Goal: Task Accomplishment & Management: Complete application form

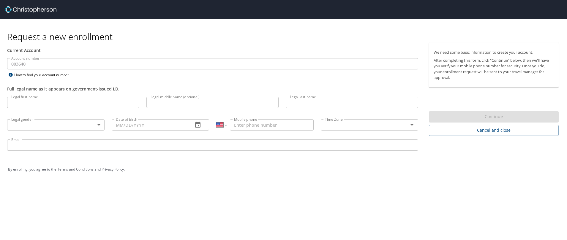
select select "US"
click at [91, 102] on input "Legal first name" at bounding box center [73, 102] width 132 height 11
type input "[PERSON_NAME]"
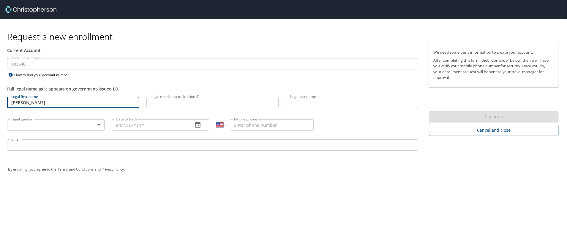
type input "Chen"
type input "(678) 907-0968"
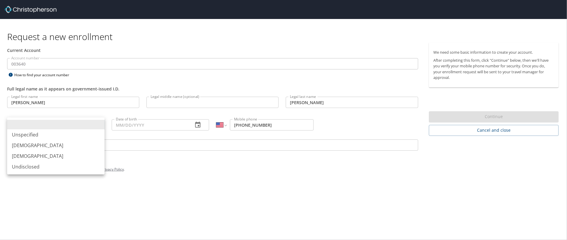
click at [69, 124] on body "Request a new enrollment Current Account Account number 003640 Account number H…" at bounding box center [283, 120] width 567 height 240
click at [53, 145] on li "Male" at bounding box center [55, 145] width 97 height 11
type input "Male"
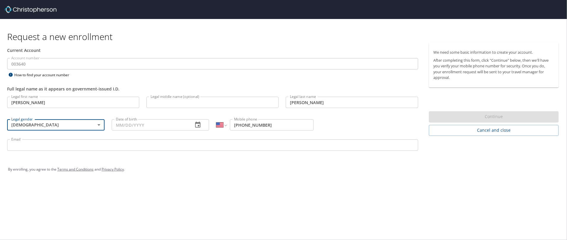
click at [119, 127] on input "Date of birth" at bounding box center [150, 124] width 77 height 11
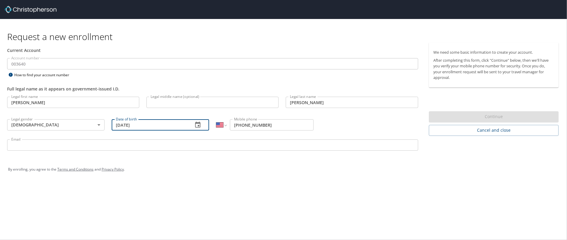
type input "07/21/1980"
click at [154, 137] on div "Email Email" at bounding box center [213, 146] width 418 height 20
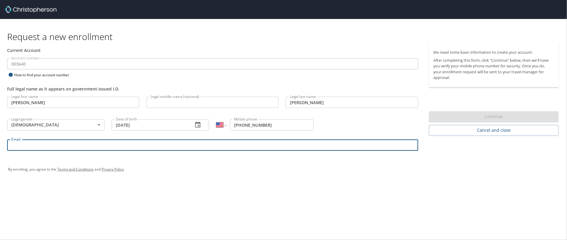
click at [147, 141] on input "Email" at bounding box center [212, 145] width 411 height 11
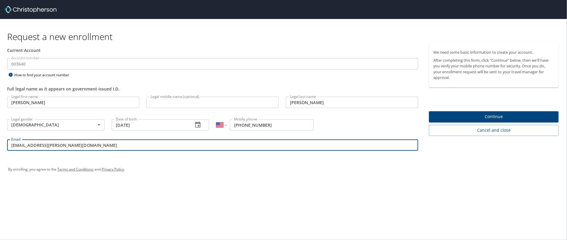
type input "chenb@troy.edu"
click at [495, 119] on span "Continue" at bounding box center [494, 116] width 120 height 7
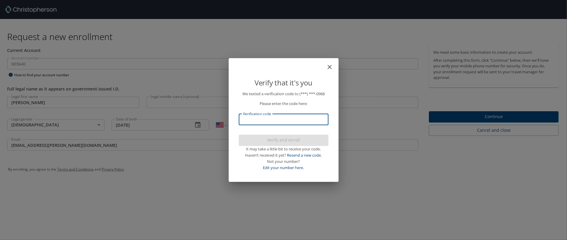
click at [302, 120] on input "Verification code" at bounding box center [284, 119] width 90 height 11
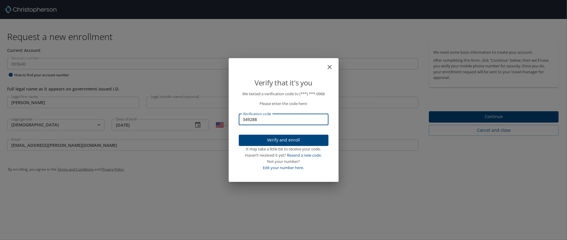
type input "349288"
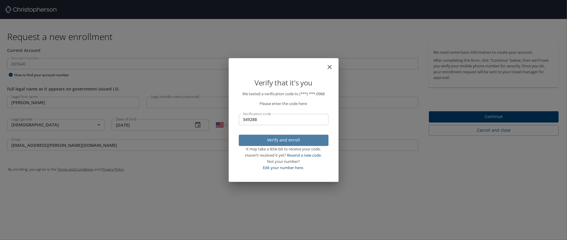
click at [303, 138] on span "Verify and enroll" at bounding box center [284, 140] width 80 height 7
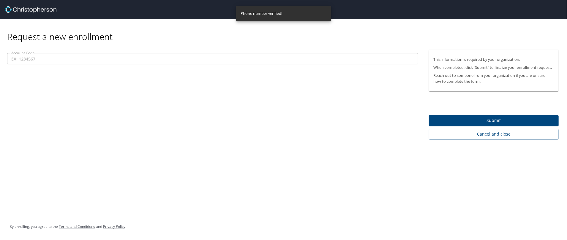
drag, startPoint x: 502, startPoint y: 122, endPoint x: 341, endPoint y: 113, distance: 160.7
click at [341, 113] on div "Request a new enrollment Account Code Account Code This information is required…" at bounding box center [283, 79] width 567 height 121
click at [482, 121] on span "Submit" at bounding box center [494, 120] width 120 height 7
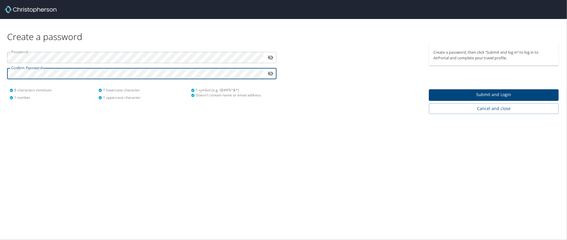
click at [482, 94] on span "Submit and Login" at bounding box center [494, 94] width 120 height 7
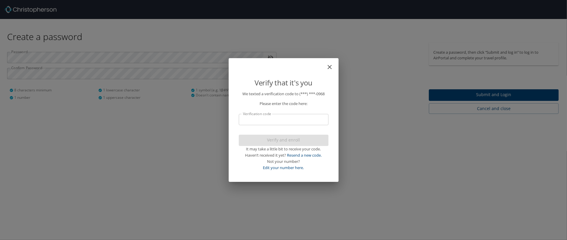
click at [287, 119] on input "Verification code" at bounding box center [284, 119] width 90 height 11
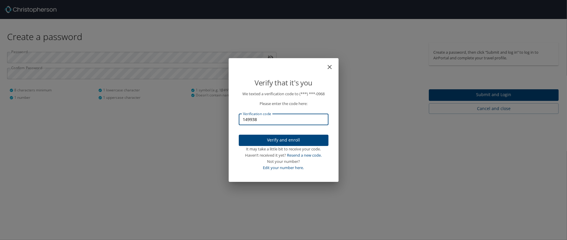
type input "149938"
click at [284, 138] on span "Verify and enroll" at bounding box center [284, 140] width 80 height 7
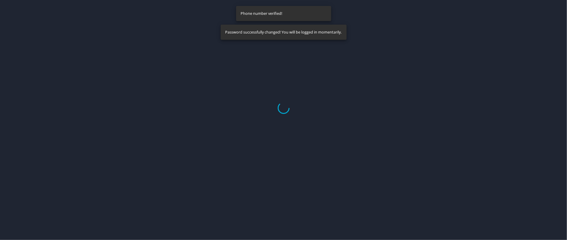
select select "US"
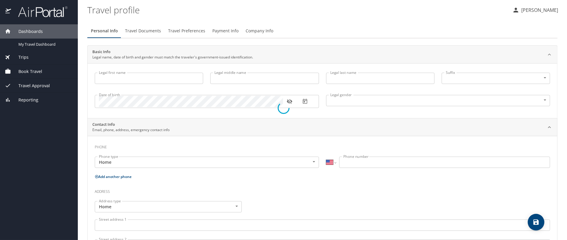
type input "[PERSON_NAME]"
type input "[DEMOGRAPHIC_DATA]"
select select "US"
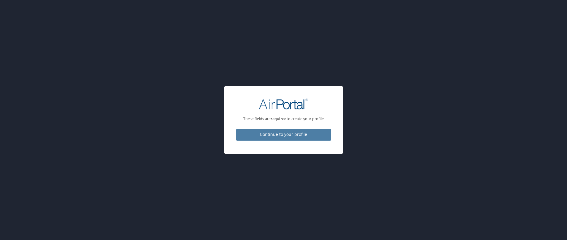
click at [275, 136] on span "Continue to your profile" at bounding box center [284, 134] width 86 height 7
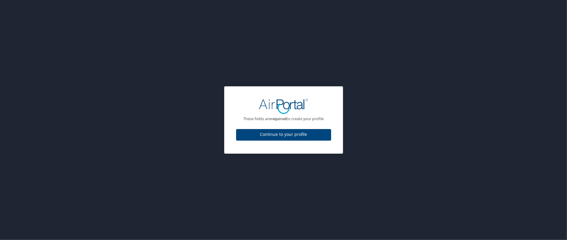
select select "US"
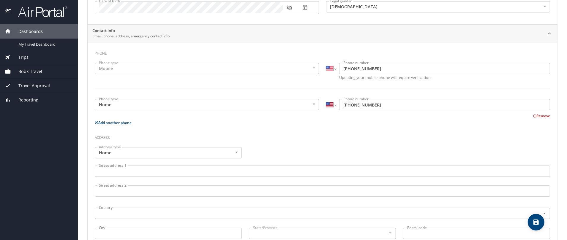
scroll to position [119, 0]
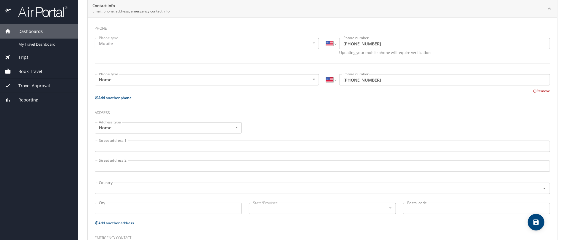
click at [237, 143] on input "Street address 1" at bounding box center [322, 146] width 455 height 11
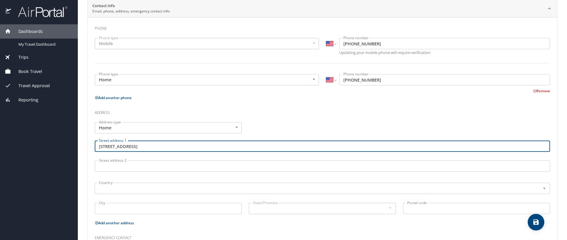
type input "8608 Melbourne Cir."
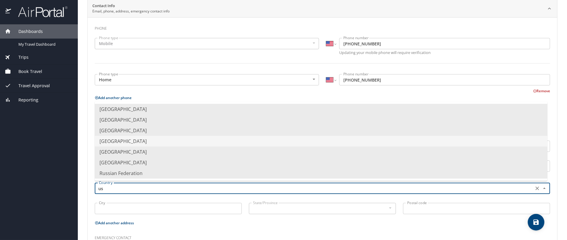
type input "u"
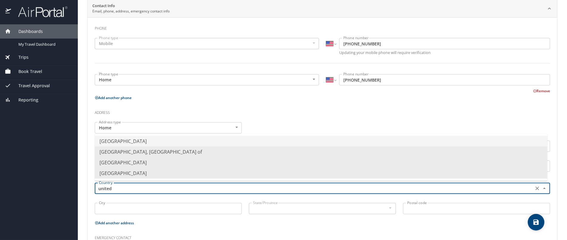
click at [237, 143] on li "United States of America" at bounding box center [321, 141] width 453 height 11
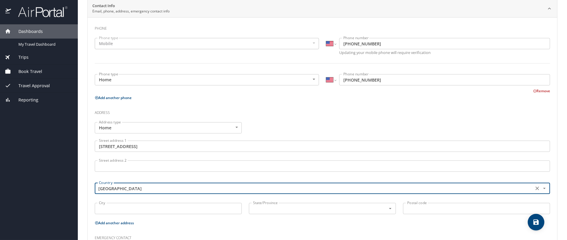
type input "United States of America"
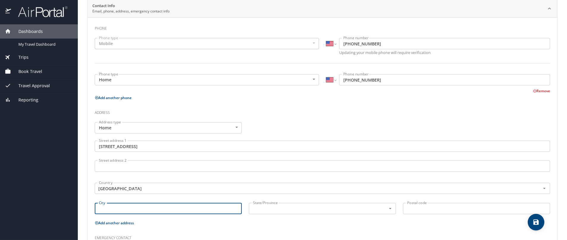
click at [183, 208] on input "City" at bounding box center [168, 208] width 147 height 11
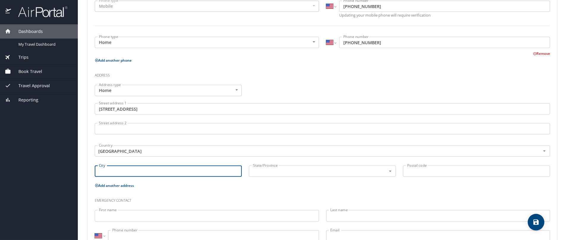
scroll to position [176, 0]
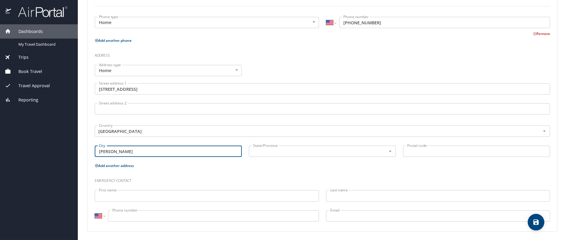
type input "Montgomery"
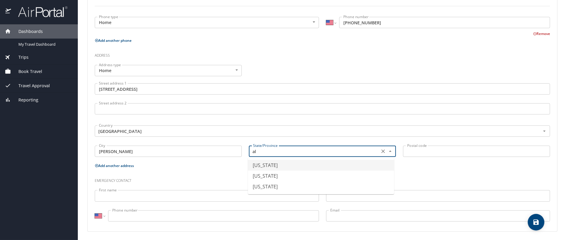
click at [308, 166] on li "Alabama" at bounding box center [321, 165] width 146 height 11
type input "Alabama"
click at [422, 155] on input "Postal code" at bounding box center [476, 151] width 147 height 11
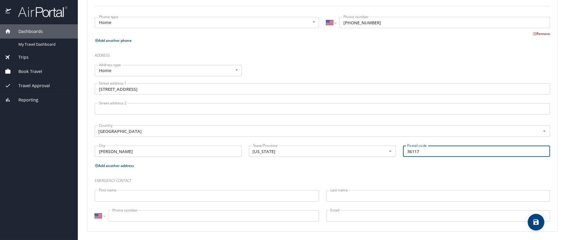
type input "36117"
click at [144, 197] on input "First name" at bounding box center [207, 195] width 224 height 11
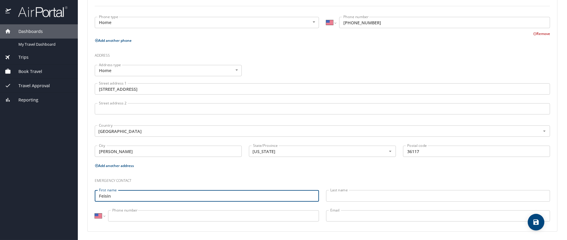
type input "Feisin"
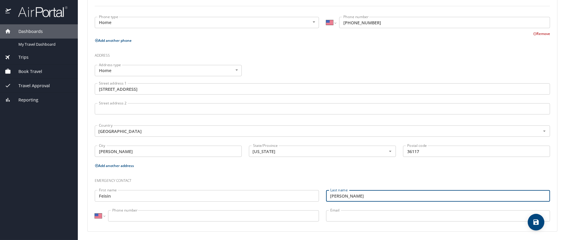
type input "Jiang"
click at [182, 219] on input "Phone number" at bounding box center [213, 216] width 211 height 11
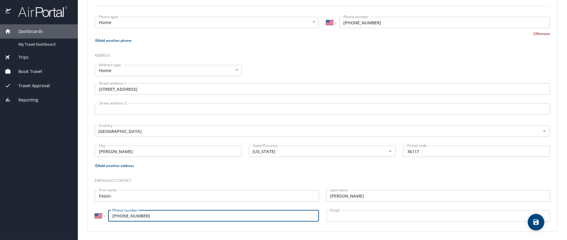
type input "(334) 233-1809"
click at [326, 217] on input "Email" at bounding box center [438, 216] width 224 height 11
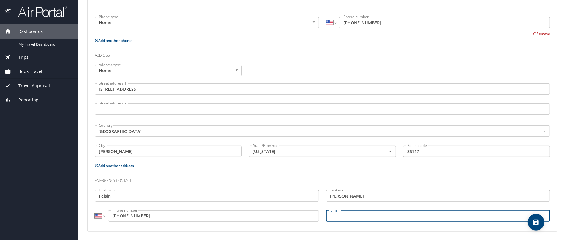
paste input "eagle0319@gmail.com"
type input "eagle0319@gmail.com"
click at [452, 172] on div "Emergency contact" at bounding box center [322, 179] width 463 height 16
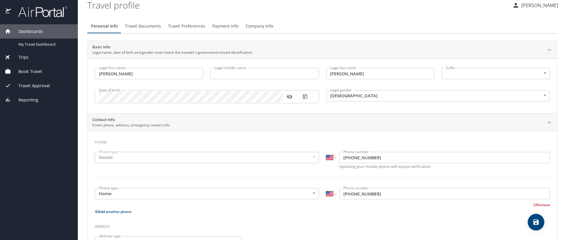
scroll to position [0, 0]
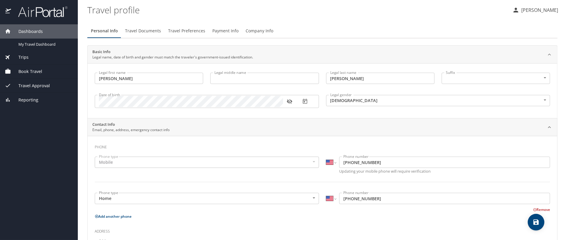
click at [142, 31] on span "Travel Documents" at bounding box center [143, 30] width 36 height 7
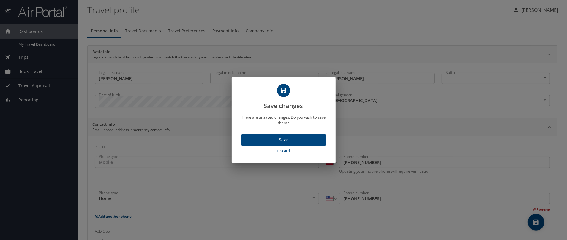
click at [295, 142] on span "Save" at bounding box center [283, 139] width 75 height 7
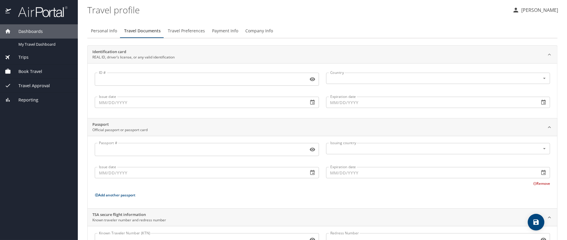
click at [193, 31] on span "Travel Preferences" at bounding box center [186, 30] width 37 height 7
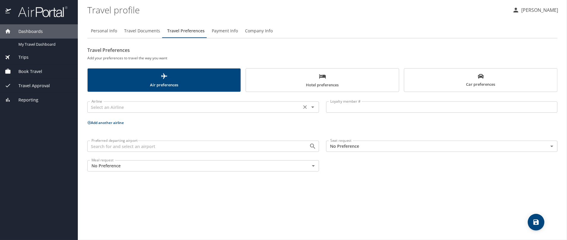
click at [313, 108] on icon "Open" at bounding box center [312, 107] width 7 height 7
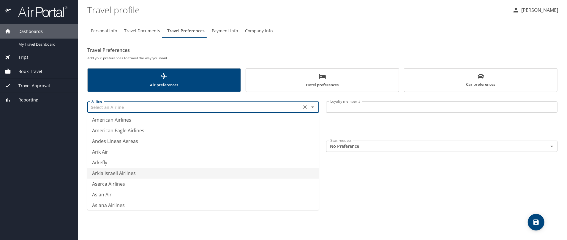
scroll to position [891, 0]
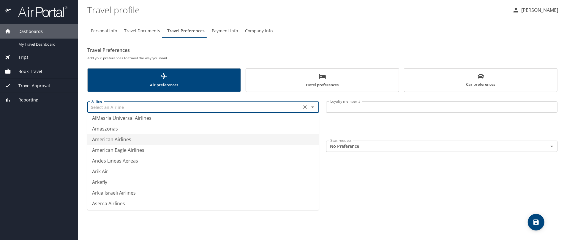
click at [130, 141] on li "American Airlines" at bounding box center [203, 139] width 232 height 11
type input "American Airlines"
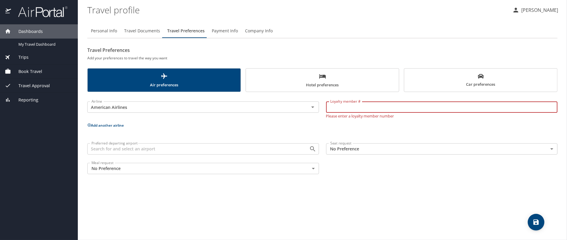
click at [358, 111] on input "Loyalty member #" at bounding box center [442, 107] width 232 height 11
paste input "H6990C4"
type input "H6990C4"
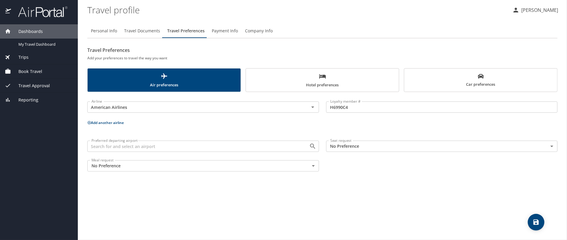
click at [88, 125] on p "Add another airline" at bounding box center [322, 122] width 470 height 7
click at [89, 122] on icon at bounding box center [89, 122] width 3 height 3
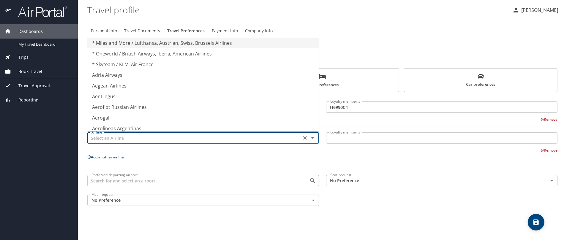
click at [100, 138] on input "text" at bounding box center [194, 138] width 211 height 8
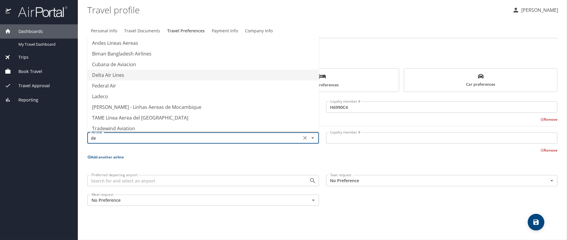
click at [130, 76] on li "Delta Air Lines" at bounding box center [203, 75] width 232 height 11
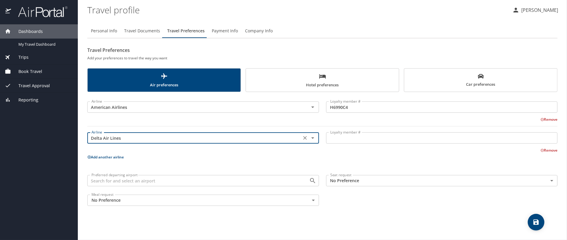
type input "Delta Air Lines"
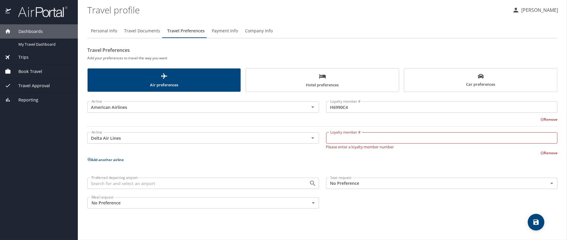
click at [336, 142] on input "Loyalty member #" at bounding box center [442, 138] width 232 height 11
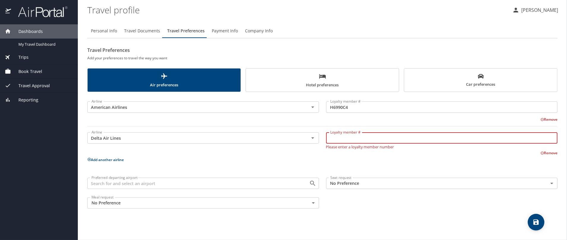
paste input "2549610893"
type input "2549610893"
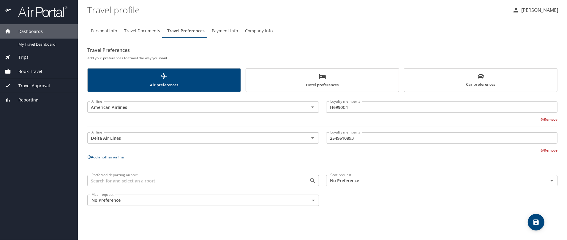
click at [89, 160] on p "Add another airline" at bounding box center [322, 157] width 470 height 7
click at [88, 157] on icon at bounding box center [89, 157] width 4 height 4
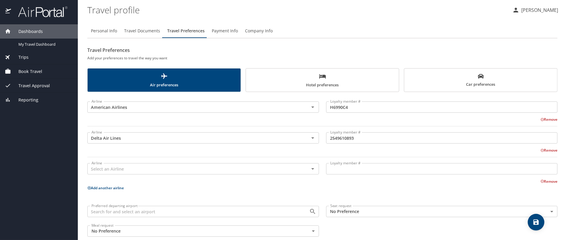
click at [200, 158] on div "Airline Airline" at bounding box center [203, 168] width 239 height 23
click at [197, 168] on input "text" at bounding box center [194, 169] width 211 height 8
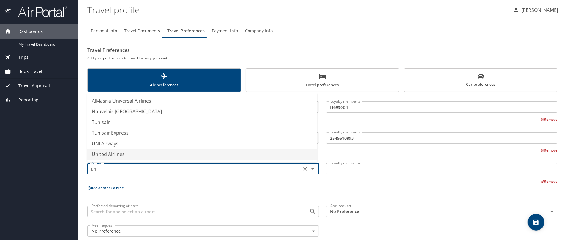
click at [126, 153] on li "United Airlines" at bounding box center [202, 154] width 230 height 11
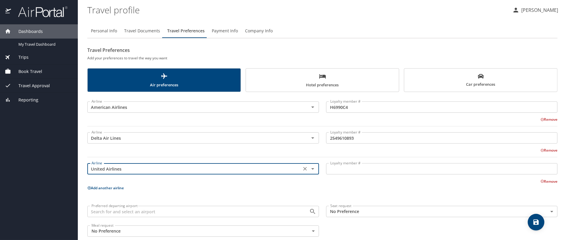
type input "United Airlines"
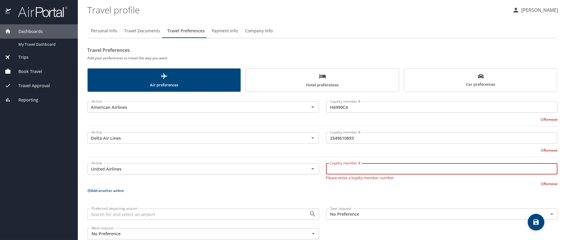
click at [343, 169] on input "Loyalty member #" at bounding box center [442, 168] width 232 height 11
paste input "GV160474"
type input "GV160474"
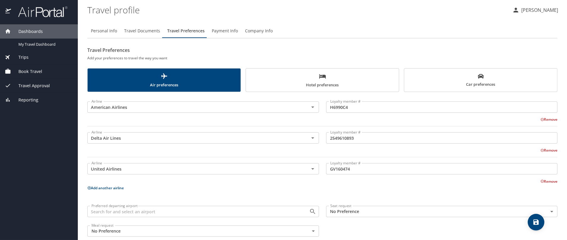
click at [99, 192] on div "Airline American Airlines Airline Loyalty member # H6990C4 Loyalty member # Rem…" at bounding box center [322, 168] width 470 height 145
click at [94, 187] on button "Add another airline" at bounding box center [105, 188] width 37 height 5
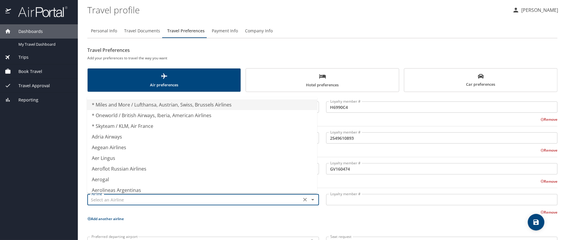
click at [103, 201] on input "text" at bounding box center [194, 200] width 211 height 8
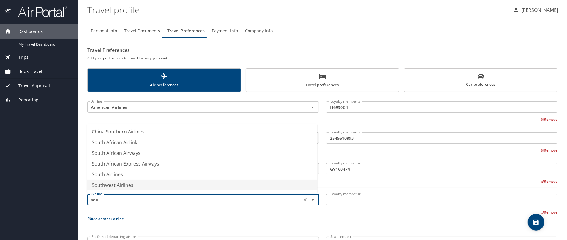
click at [111, 185] on li "Southwest Airlines" at bounding box center [202, 185] width 230 height 11
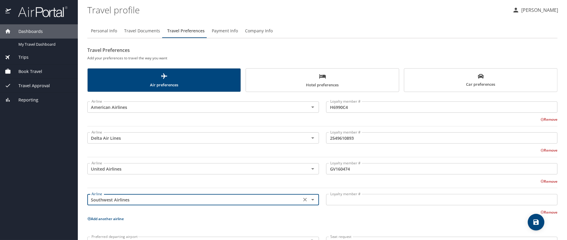
type input "Southwest Airlines"
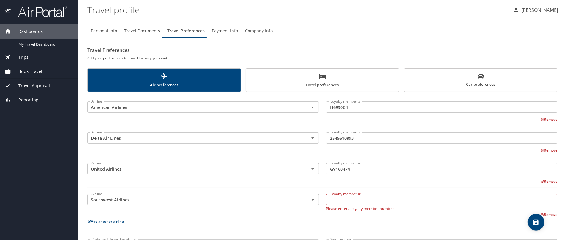
click at [365, 204] on input "Loyalty member #" at bounding box center [442, 199] width 232 height 11
paste input "20228765491"
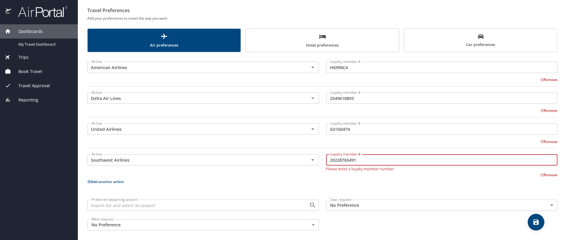
scroll to position [43, 0]
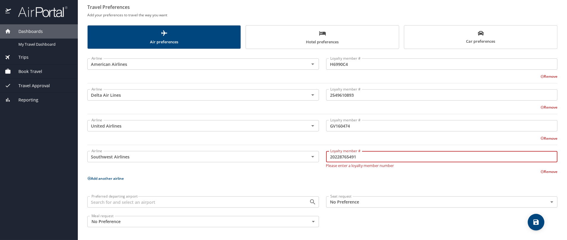
type input "20228765491"
click at [539, 225] on icon "save" at bounding box center [536, 222] width 7 height 7
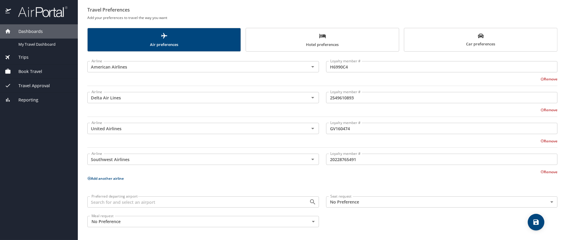
click at [331, 39] on span "Hotel preferences" at bounding box center [323, 40] width 146 height 16
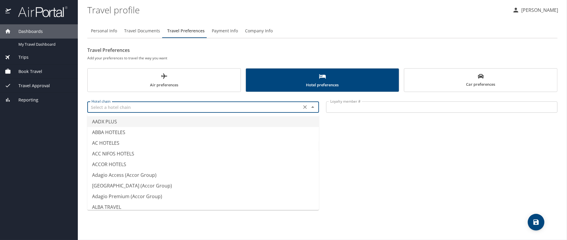
click at [174, 107] on input "text" at bounding box center [194, 107] width 211 height 8
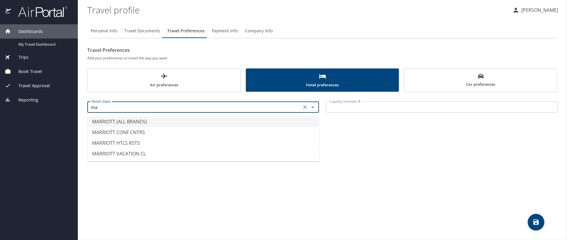
type input "m"
type input "b"
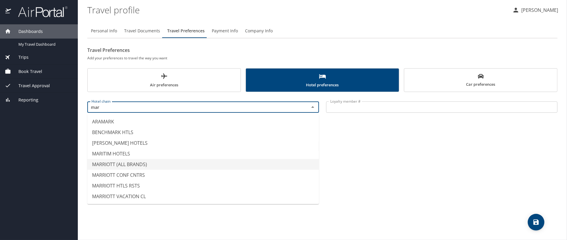
click at [138, 161] on li "MARRIOTT (ALL BRANDS)" at bounding box center [203, 164] width 232 height 11
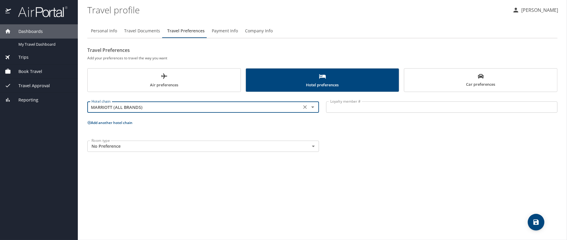
type input "MARRIOTT (ALL BRANDS)"
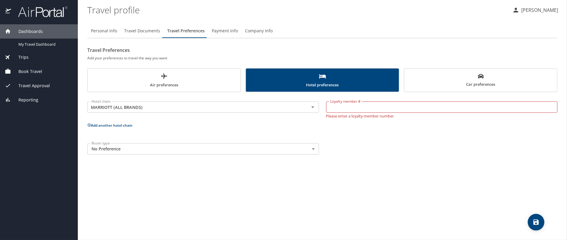
click at [353, 108] on input "Loyalty member #" at bounding box center [442, 107] width 232 height 11
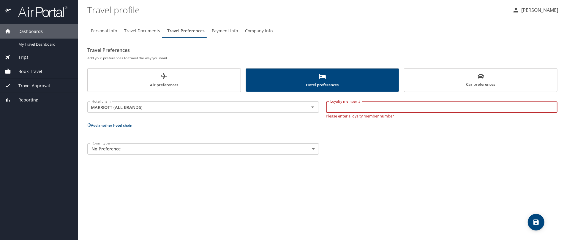
paste input "190230750"
type input "190230750"
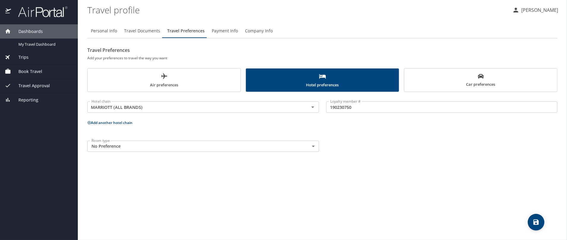
click at [100, 126] on p "Add another hotel chain" at bounding box center [322, 122] width 470 height 7
click at [99, 123] on button "Add another hotel chain" at bounding box center [109, 122] width 45 height 5
click at [105, 143] on input "text" at bounding box center [194, 145] width 211 height 8
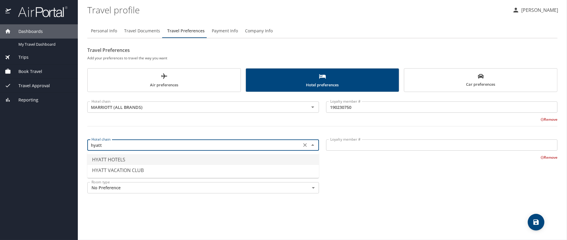
click at [124, 160] on li "HYATT HOTELS" at bounding box center [203, 160] width 232 height 11
type input "HYATT HOTELS"
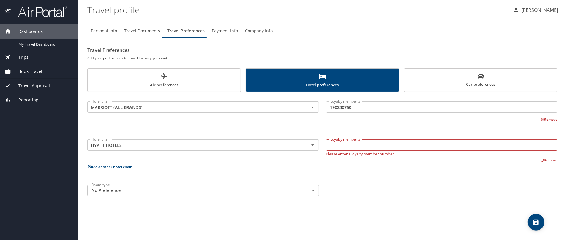
click at [336, 139] on div "Loyalty member # Loyalty member # Please enter a loyalty member number" at bounding box center [442, 147] width 239 height 26
click at [337, 146] on input "Loyalty member #" at bounding box center [442, 145] width 232 height 11
paste input "508756080X"
type input "508756080X"
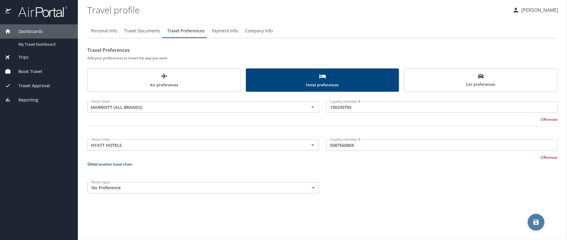
click at [531, 219] on span "save" at bounding box center [536, 222] width 17 height 7
click at [227, 31] on span "Payment Info" at bounding box center [225, 30] width 26 height 7
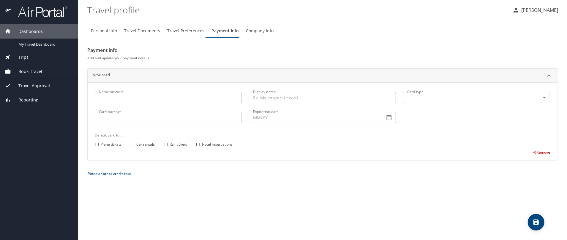
click at [257, 29] on span "Company Info" at bounding box center [260, 30] width 28 height 7
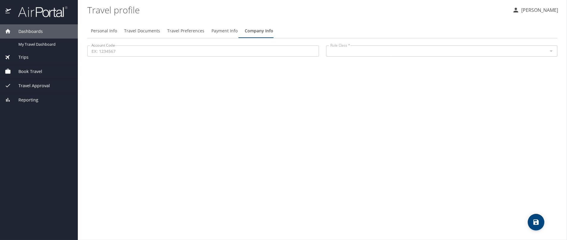
click at [20, 57] on span "Trips" at bounding box center [20, 57] width 18 height 7
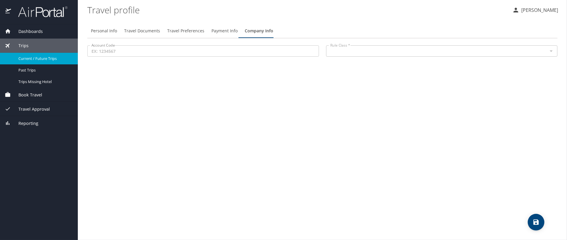
click at [34, 60] on span "Current / Future Trips" at bounding box center [44, 59] width 52 height 6
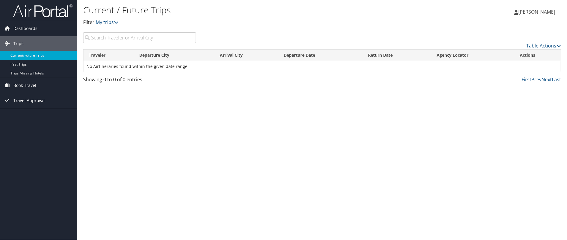
click at [21, 101] on span "Travel Approval" at bounding box center [28, 100] width 31 height 15
click at [25, 85] on span "Book Travel" at bounding box center [24, 85] width 23 height 15
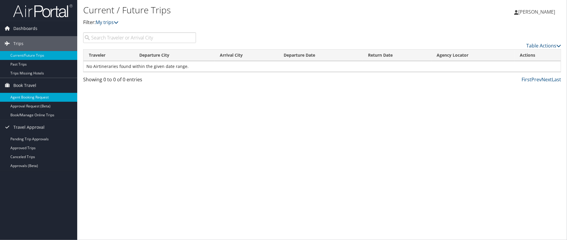
click at [27, 98] on link "Agent Booking Request" at bounding box center [38, 97] width 77 height 9
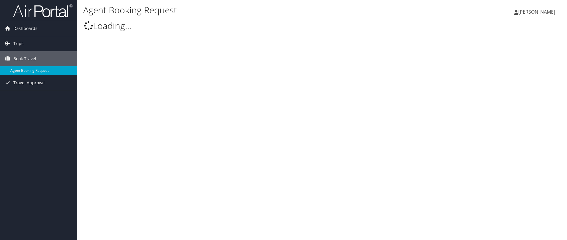
type input "[PERSON_NAME]"
select select "university.travel@cbtravel.com"
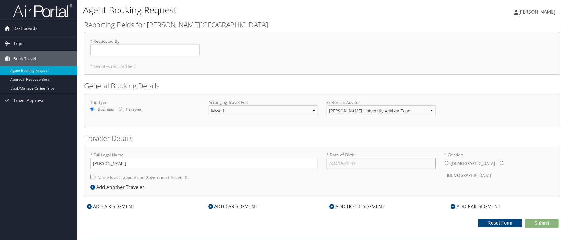
click at [337, 163] on input "* Date of Birth: Invalid Date" at bounding box center [381, 163] width 109 height 11
type input "[DATE]"
click at [446, 162] on input "* Gender: Male Female" at bounding box center [447, 163] width 4 height 4
radio input "true"
click at [90, 176] on input "* Name is as it appears on Government issued ID." at bounding box center [92, 177] width 4 height 4
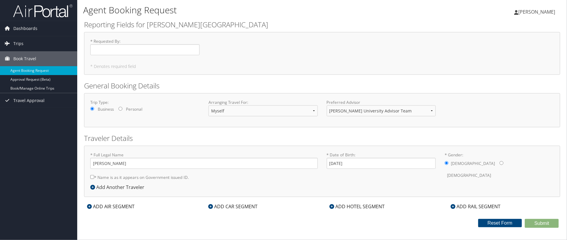
checkbox input "true"
click at [155, 119] on div "Trip Type: Business Personal Arranging Travel For: Myself Another Traveler Gues…" at bounding box center [322, 111] width 473 height 22
click at [237, 112] on select "Myself Another Traveler Guest Traveler" at bounding box center [263, 110] width 109 height 11
click at [238, 112] on select "Myself Another Traveler Guest Traveler" at bounding box center [263, 110] width 109 height 11
click at [360, 112] on select "Troy University Advisor Team" at bounding box center [381, 110] width 109 height 11
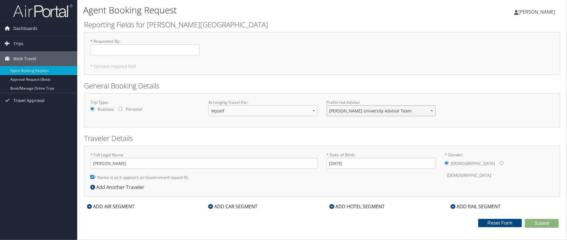
click at [360, 112] on select "Troy University Advisor Team" at bounding box center [381, 110] width 109 height 11
click at [509, 173] on div "* Full Legal Name Bernard Chen * Name is as it appears on Government issued ID.…" at bounding box center [322, 168] width 473 height 32
click at [121, 206] on div "ADD AIR SEGMENT" at bounding box center [110, 206] width 53 height 7
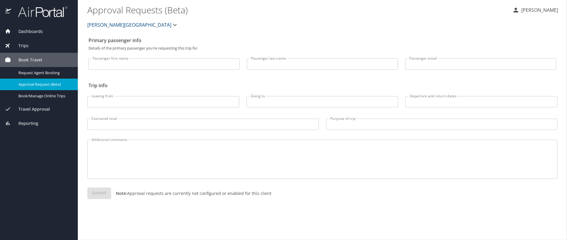
select select "US"
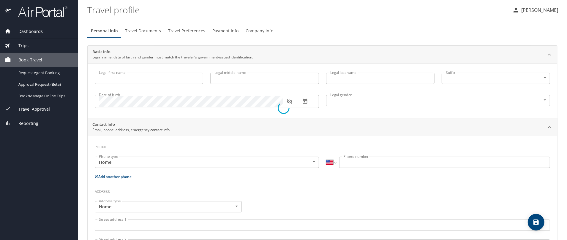
type input "[PERSON_NAME]"
type input "[DEMOGRAPHIC_DATA]"
type input "Feisin"
type input "[PERSON_NAME]"
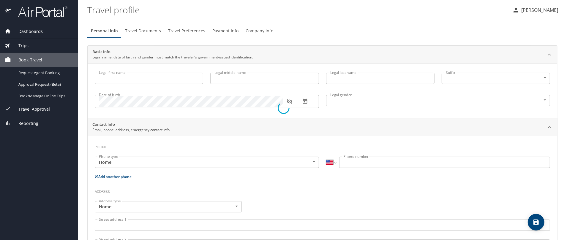
type input "[PHONE_NUMBER]"
type input "[EMAIL_ADDRESS][DOMAIN_NAME]"
select select "US"
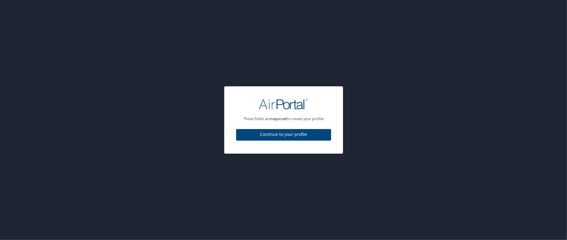
click at [301, 138] on button "Continue to your profile" at bounding box center [283, 135] width 95 height 12
select select "US"
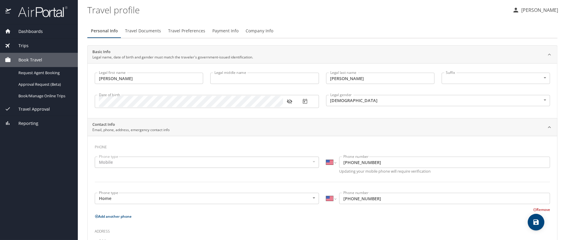
click at [35, 36] on div "Dashboards" at bounding box center [39, 31] width 78 height 14
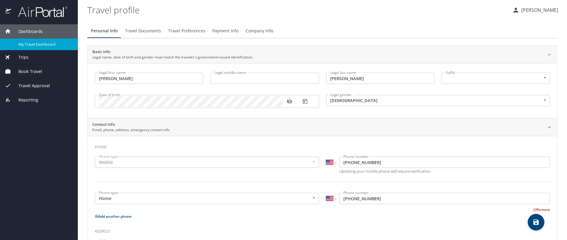
click at [37, 43] on span "My Travel Dashboard" at bounding box center [44, 45] width 52 height 6
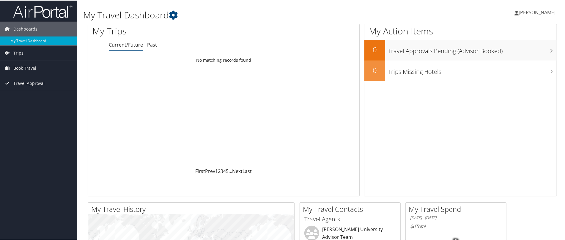
click at [242, 116] on div "Loading... No matching records found" at bounding box center [223, 110] width 271 height 113
